Goal: Task Accomplishment & Management: Use online tool/utility

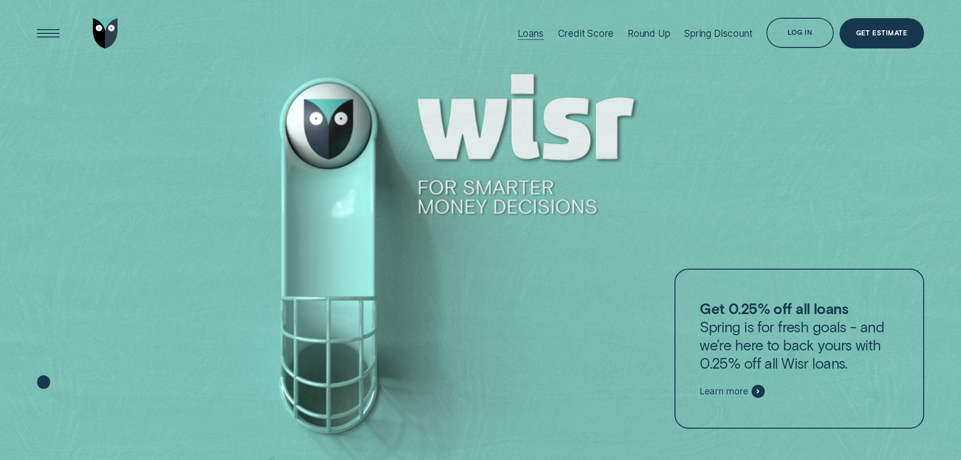
click at [529, 35] on div "Loans" at bounding box center [531, 34] width 26 height 12
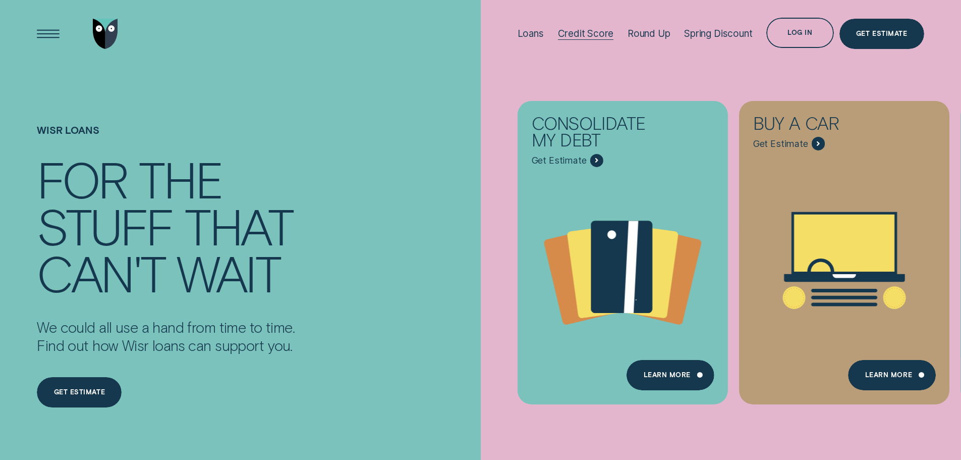
click at [581, 35] on div "Credit Score" at bounding box center [586, 34] width 56 height 12
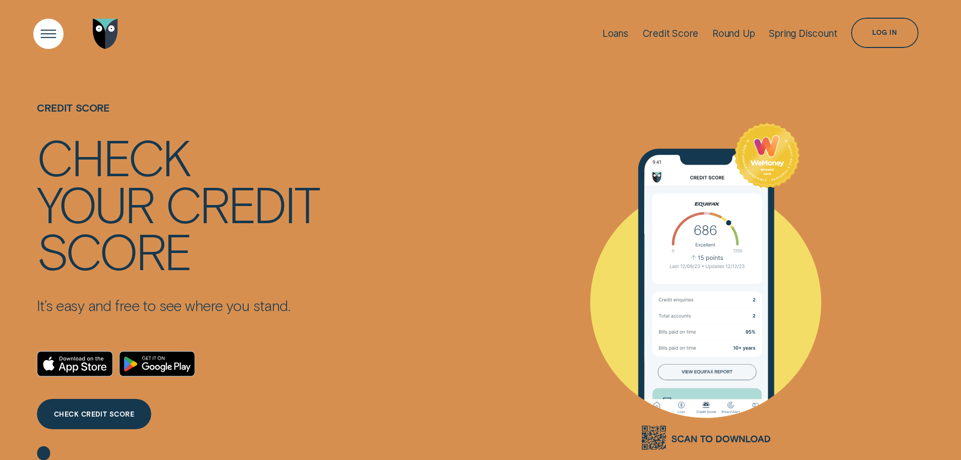
click at [49, 28] on div "Open Menu" at bounding box center [48, 33] width 43 height 43
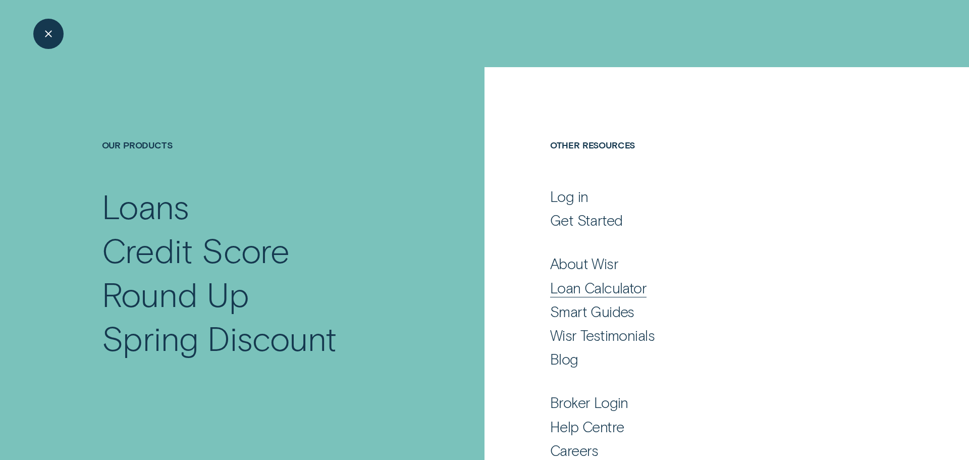
click at [575, 290] on div "Loan Calculator" at bounding box center [598, 287] width 96 height 18
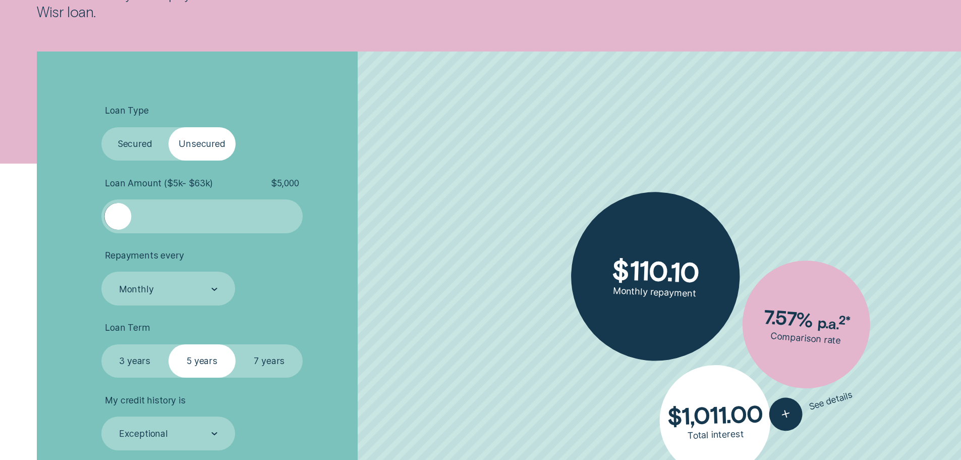
scroll to position [303, 0]
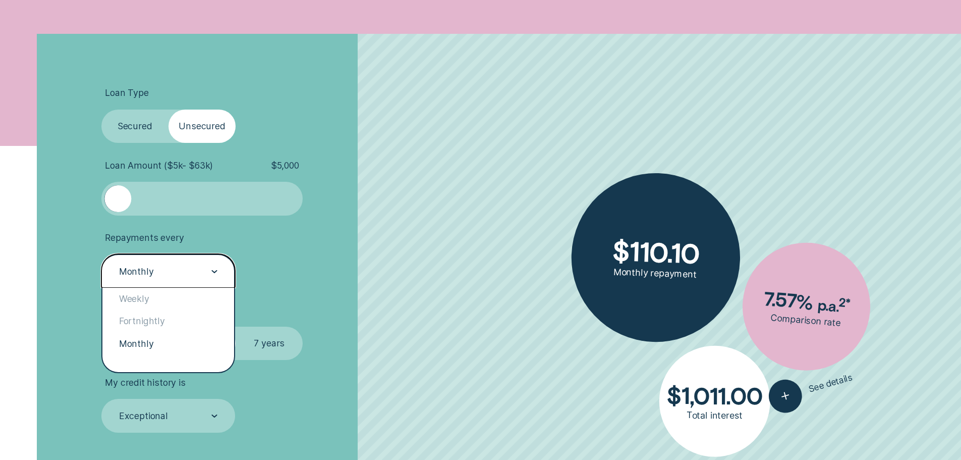
click at [211, 272] on icon at bounding box center [214, 271] width 6 height 3
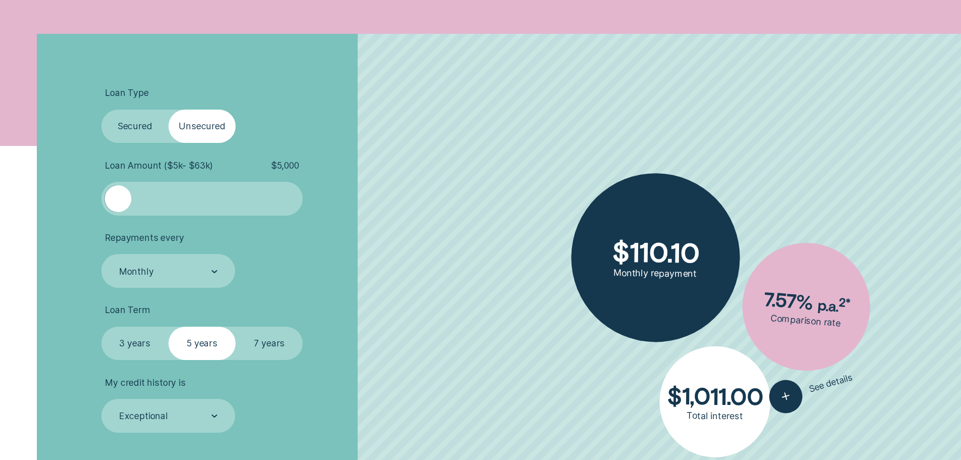
click at [144, 341] on label "3 years" at bounding box center [134, 343] width 67 height 34
click at [101, 326] on input "3 years" at bounding box center [101, 326] width 0 height 0
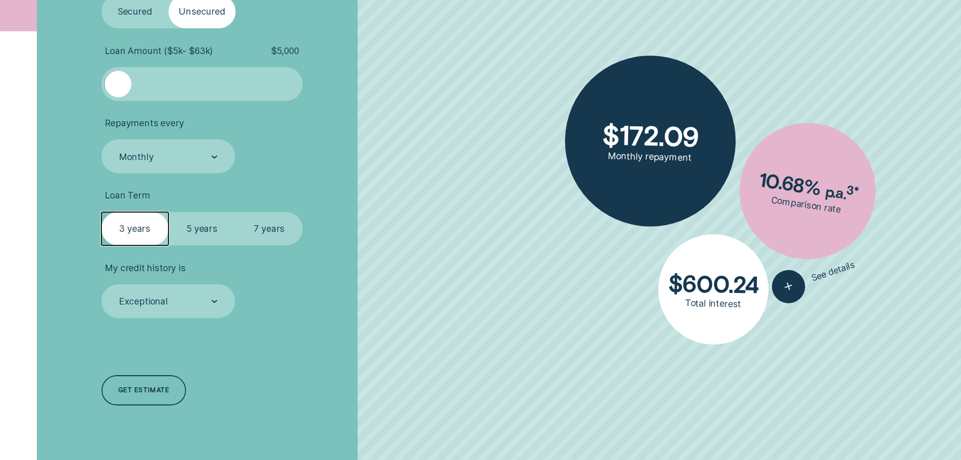
scroll to position [454, 0]
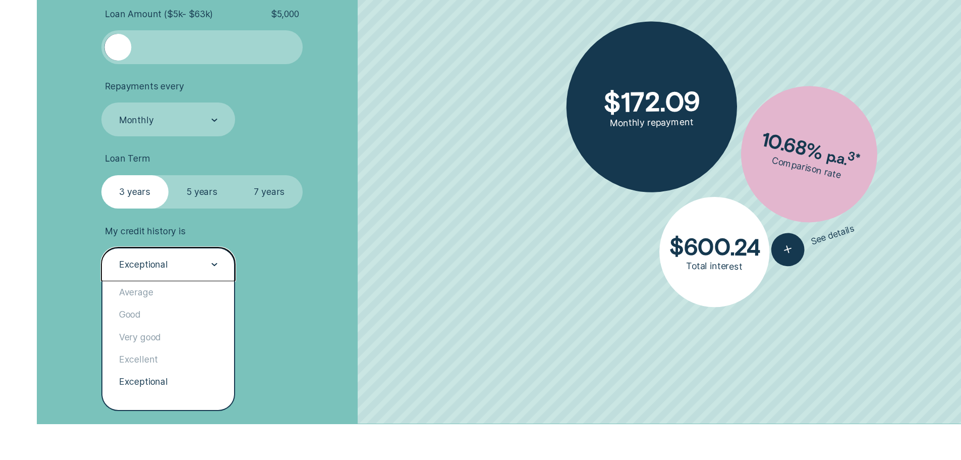
click at [214, 271] on div at bounding box center [214, 264] width 6 height 33
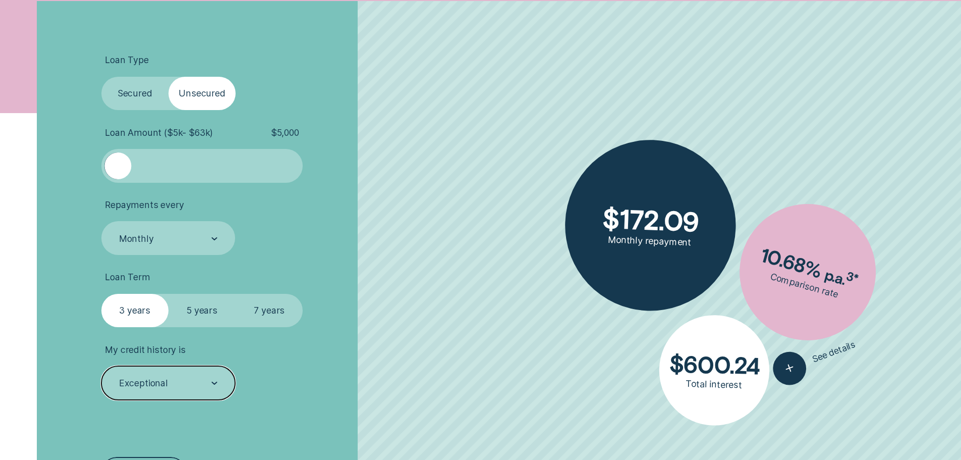
scroll to position [303, 0]
